Goal: Communication & Community: Answer question/provide support

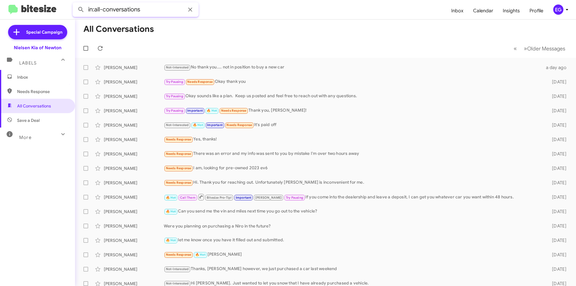
click at [160, 10] on input "in:all-conversations" at bounding box center [136, 9] width 126 height 14
click at [75, 4] on button at bounding box center [81, 10] width 12 height 12
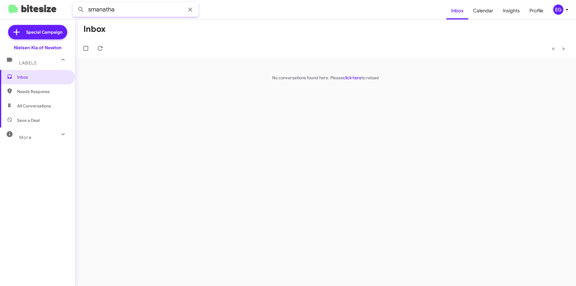
click at [103, 10] on input "smanatha" at bounding box center [136, 9] width 126 height 14
type input "smantha"
click at [75, 4] on button at bounding box center [81, 10] width 12 height 12
click at [188, 10] on icon at bounding box center [190, 9] width 7 height 7
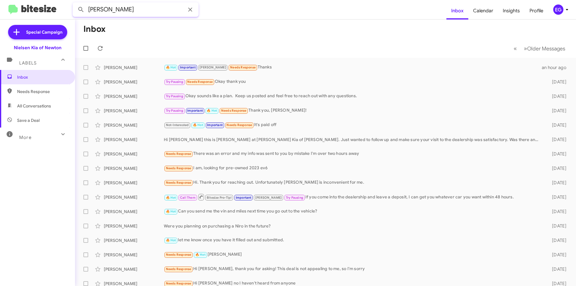
click at [75, 4] on button at bounding box center [81, 10] width 12 height 12
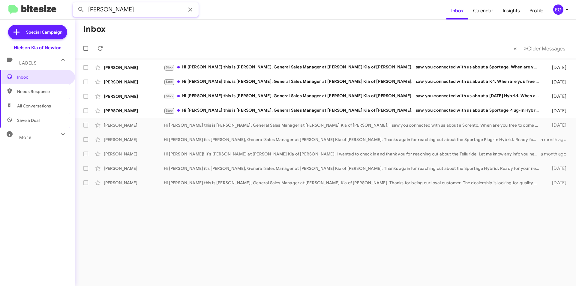
click at [156, 11] on input "[PERSON_NAME]" at bounding box center [136, 9] width 126 height 14
click at [155, 11] on input "[PERSON_NAME]" at bounding box center [136, 9] width 126 height 14
paste input "[PERSON_NAME]"
click at [75, 4] on button at bounding box center [81, 10] width 12 height 12
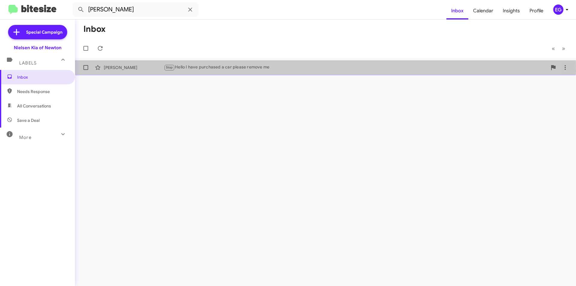
click at [226, 70] on div "Stop Hello I have purchased a car please remove me" at bounding box center [355, 67] width 383 height 7
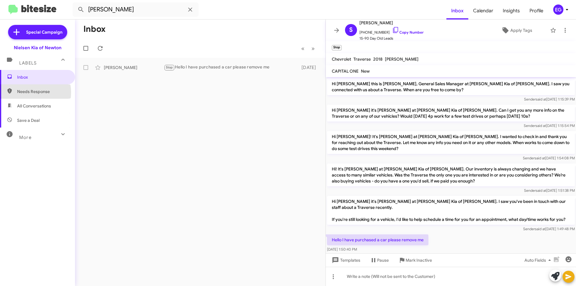
click at [25, 92] on span "Needs Response" at bounding box center [42, 91] width 51 height 6
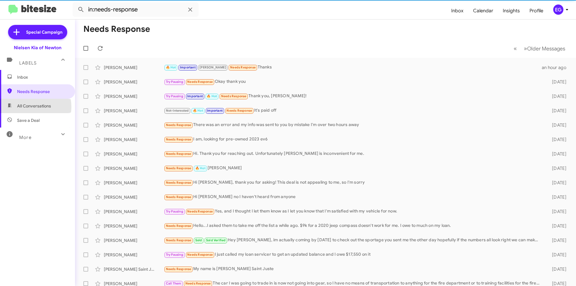
click at [29, 107] on span "All Conversations" at bounding box center [34, 106] width 34 height 6
type input "in:all-conversations"
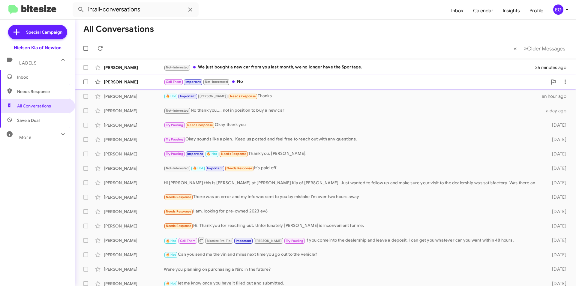
click at [253, 85] on div "Call Them Important Not-Interested No" at bounding box center [355, 81] width 383 height 7
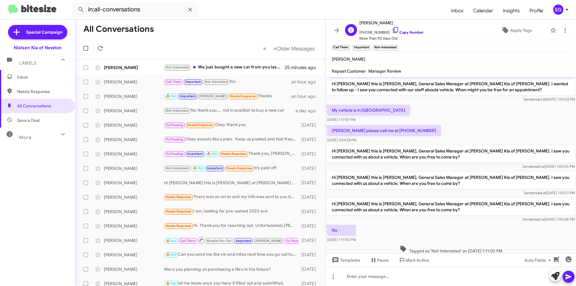
click at [403, 31] on link "Copy Number" at bounding box center [407, 32] width 31 height 4
click at [228, 63] on div "[PERSON_NAME] Not-Interested We just bought a new car from you last month, we n…" at bounding box center [200, 67] width 241 height 12
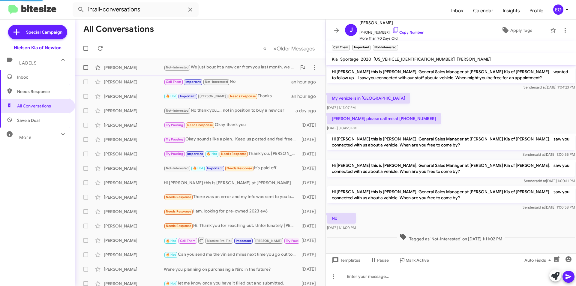
scroll to position [78, 0]
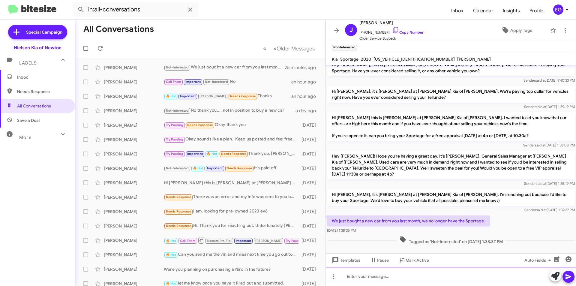
click at [367, 275] on div at bounding box center [451, 276] width 250 height 19
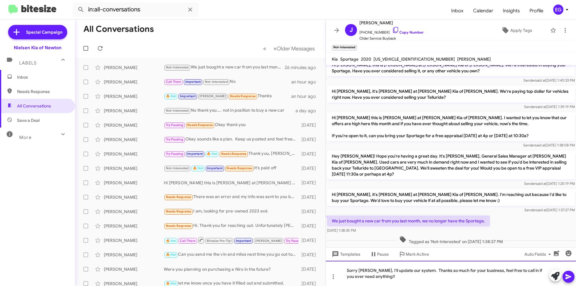
click at [377, 271] on div "Sorry [PERSON_NAME], I'll update our system. Thanks so much for your business, …" at bounding box center [451, 273] width 250 height 25
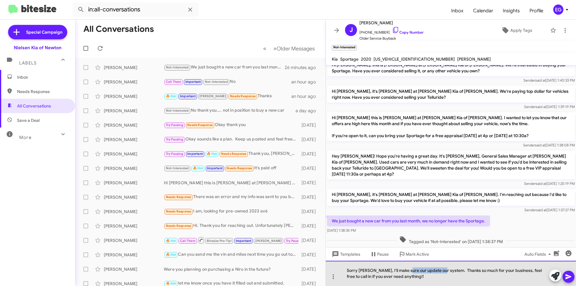
drag, startPoint x: 441, startPoint y: 271, endPoint x: 406, endPoint y: 271, distance: 34.8
click at [406, 271] on div "Sorry [PERSON_NAME], I'll make sure our update our system. Thanks so much for y…" at bounding box center [451, 273] width 250 height 25
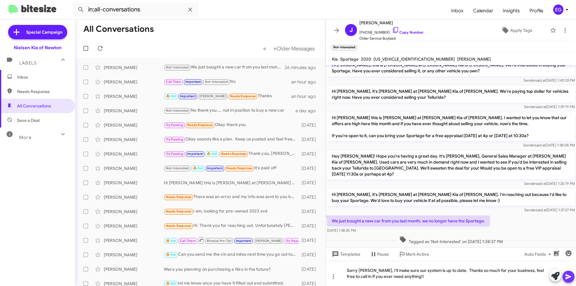
click at [572, 277] on icon at bounding box center [568, 276] width 7 height 7
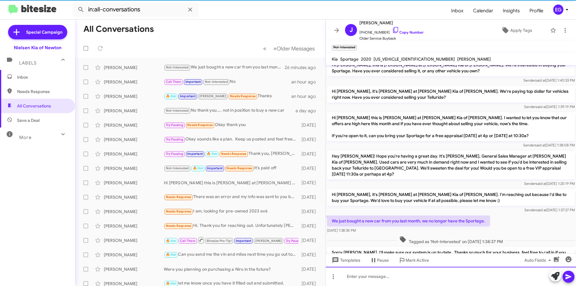
scroll to position [0, 0]
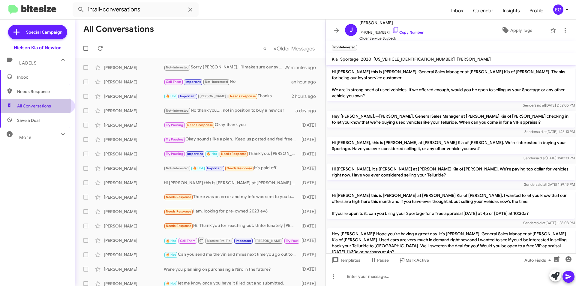
click at [28, 105] on span "All Conversations" at bounding box center [34, 106] width 34 height 6
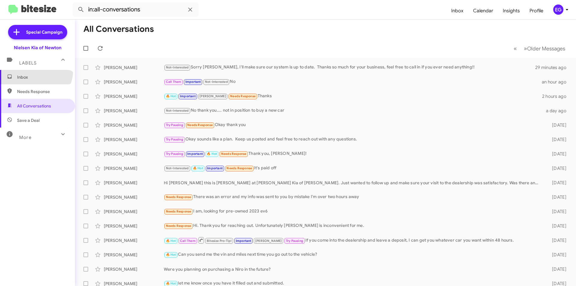
click at [33, 70] on span "Inbox" at bounding box center [37, 77] width 75 height 14
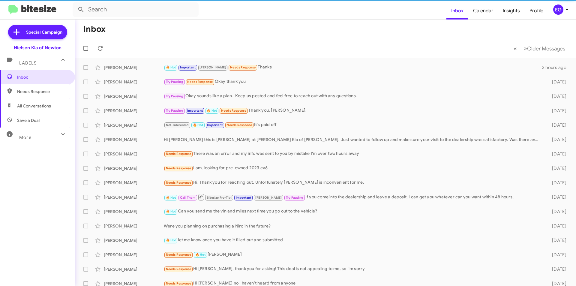
click at [37, 86] on span "Needs Response" at bounding box center [37, 91] width 75 height 14
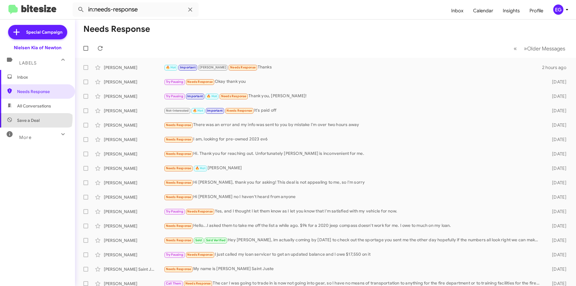
click at [36, 118] on span "Save a Deal" at bounding box center [28, 120] width 22 height 6
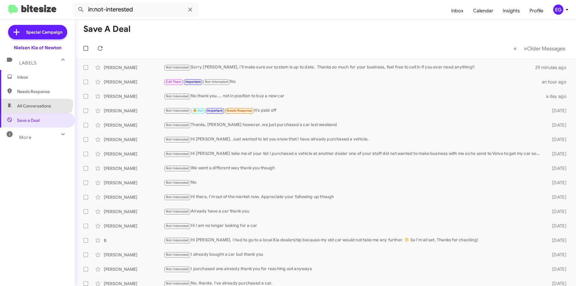
click at [36, 101] on span "All Conversations" at bounding box center [37, 106] width 75 height 14
type input "in:all-conversations"
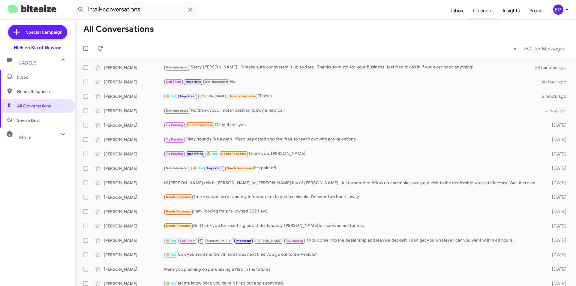
click at [492, 13] on span "Calendar" at bounding box center [483, 10] width 30 height 17
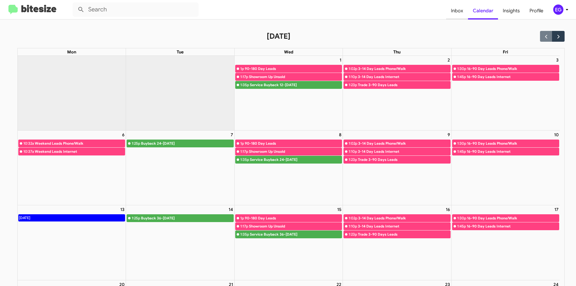
click at [455, 13] on span "Inbox" at bounding box center [457, 10] width 22 height 17
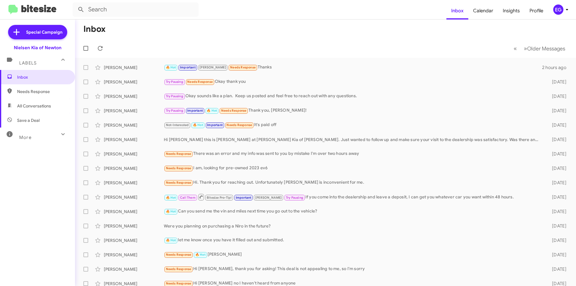
click at [31, 141] on mat-expansion-panel-header "More" at bounding box center [37, 134] width 75 height 14
click at [22, 214] on span "Sent" at bounding box center [21, 211] width 9 height 6
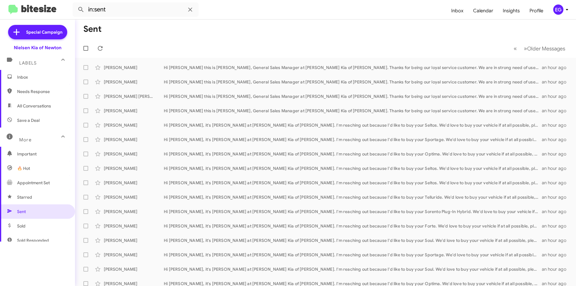
click at [33, 102] on span "All Conversations" at bounding box center [37, 106] width 75 height 14
type input "in:all-conversations"
